Goal: Information Seeking & Learning: Learn about a topic

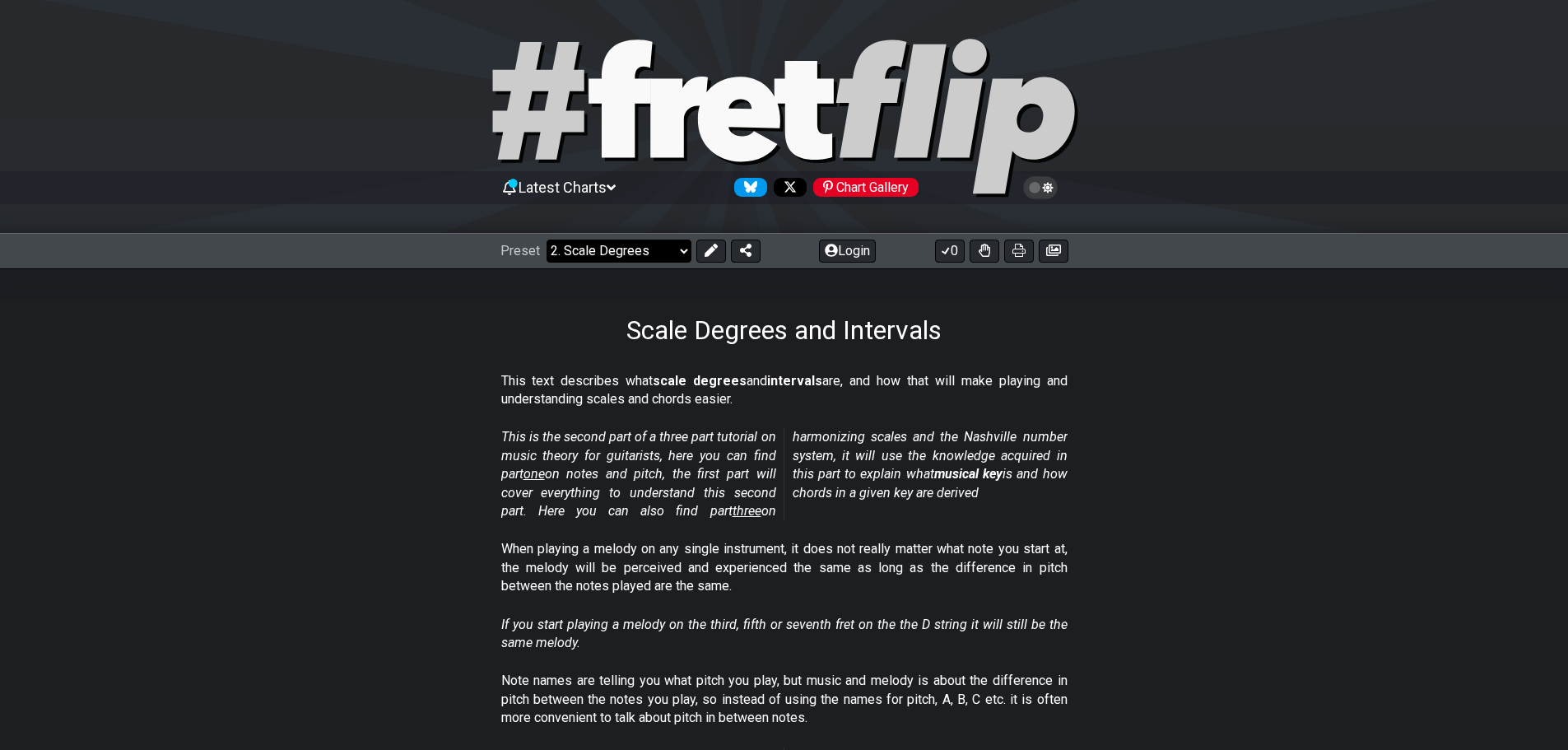
click at [620, 251] on select "Welcome to #fretflip! Initial Preset Custom Preset Minor Pentatonic Major Penta…" at bounding box center [619, 250] width 145 height 23
click at [546, 239] on select "Welcome to #fretflip! Initial Preset Custom Preset Minor Pentatonic Major Penta…" at bounding box center [619, 250] width 145 height 23
select select "/welcome"
select select "C"
